Goal: Use online tool/utility

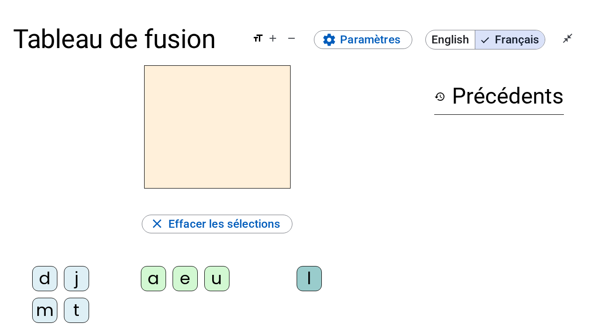
scroll to position [47, 0]
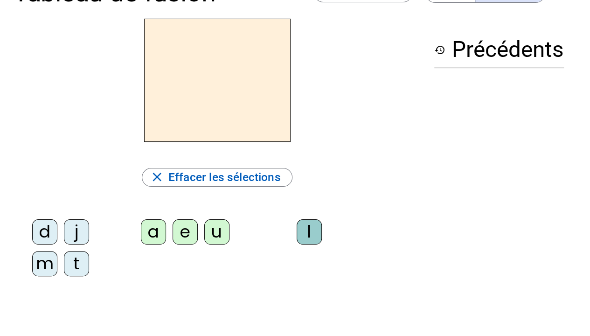
click at [46, 235] on div "d" at bounding box center [44, 231] width 25 height 25
click at [210, 233] on div "u" at bounding box center [216, 231] width 25 height 25
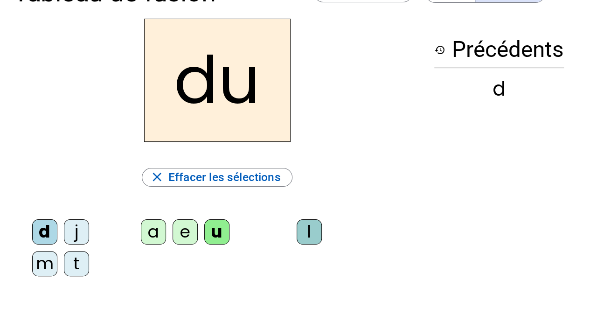
click at [78, 260] on div "t" at bounding box center [76, 263] width 25 height 25
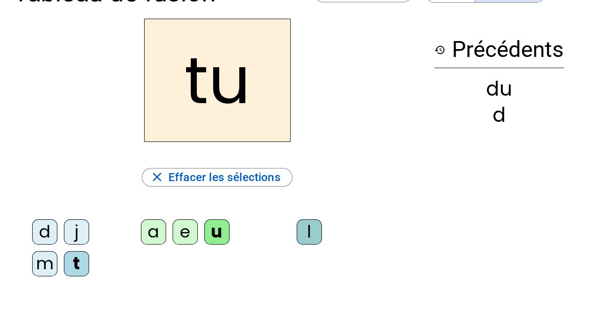
click at [156, 235] on div "a" at bounding box center [153, 231] width 25 height 25
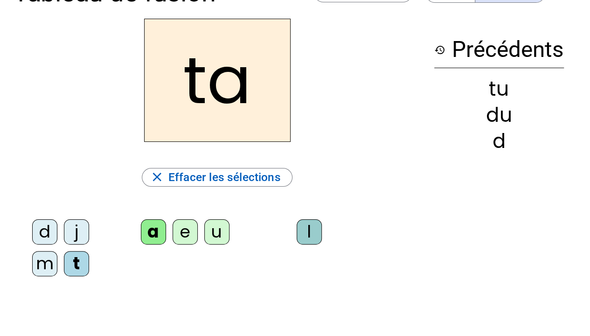
click at [180, 237] on div "e" at bounding box center [185, 231] width 25 height 25
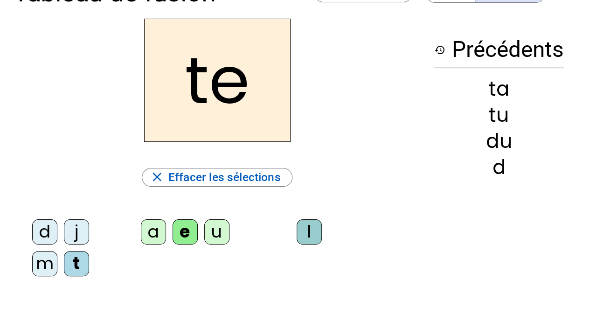
click at [42, 236] on div "d" at bounding box center [44, 231] width 25 height 25
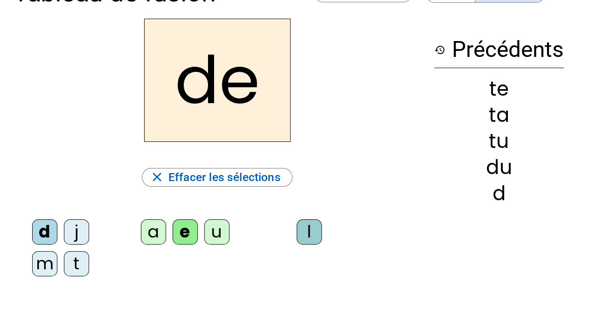
click at [82, 229] on div "j" at bounding box center [76, 231] width 25 height 25
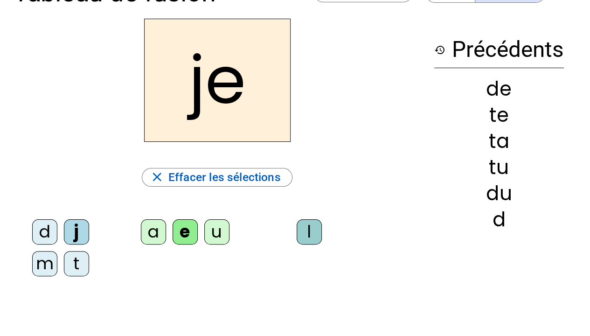
click at [51, 258] on div "m" at bounding box center [44, 263] width 25 height 25
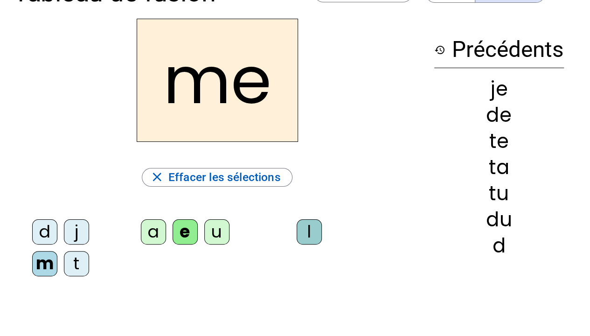
click at [150, 236] on div "a" at bounding box center [153, 231] width 25 height 25
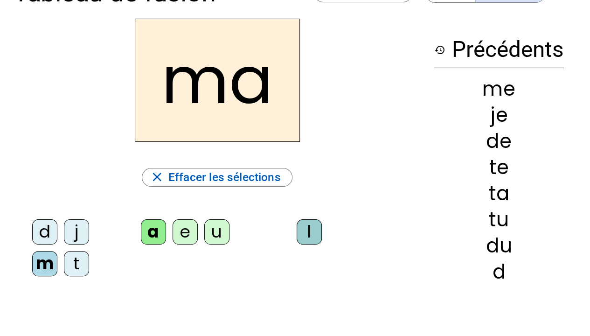
click at [313, 234] on div "l" at bounding box center [309, 231] width 25 height 25
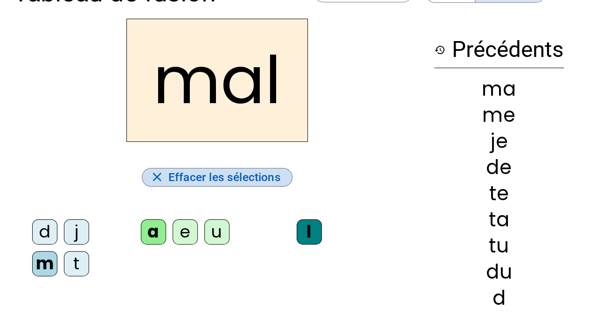
click at [221, 180] on span "Effacer les sélections" at bounding box center [224, 177] width 112 height 20
